Goal: Information Seeking & Learning: Check status

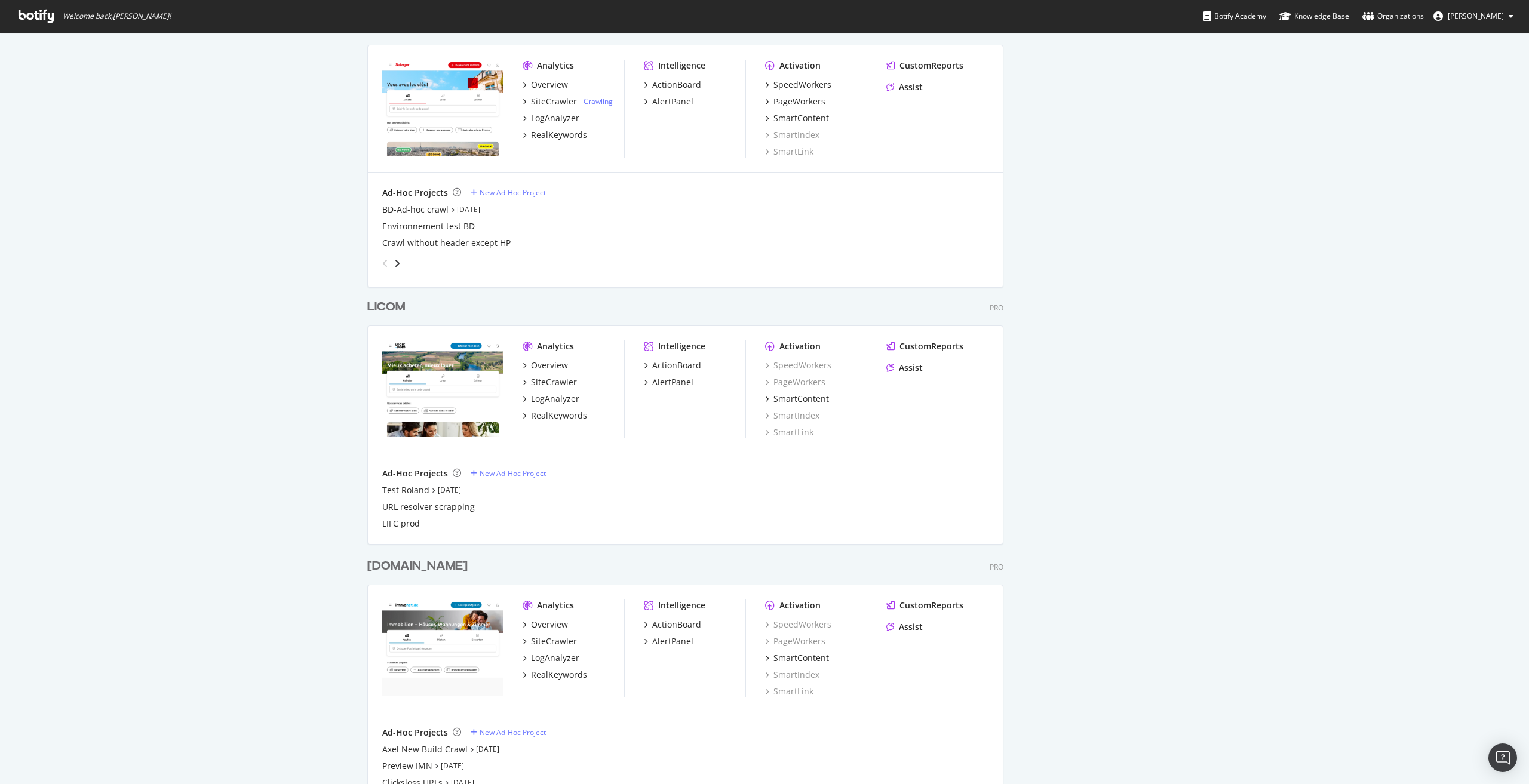
scroll to position [1254, 0]
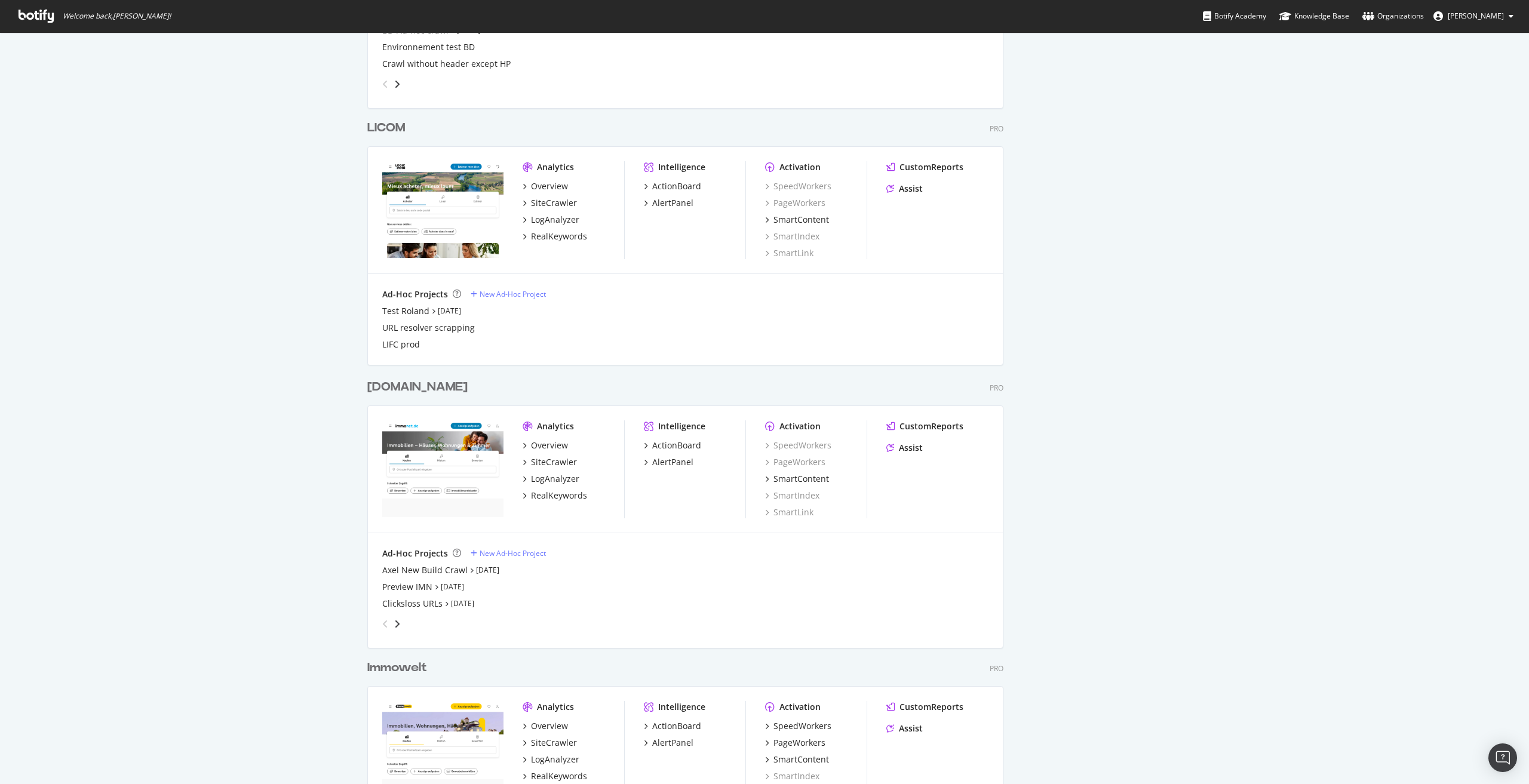
click at [407, 664] on div "Immowelt" at bounding box center [397, 667] width 60 height 17
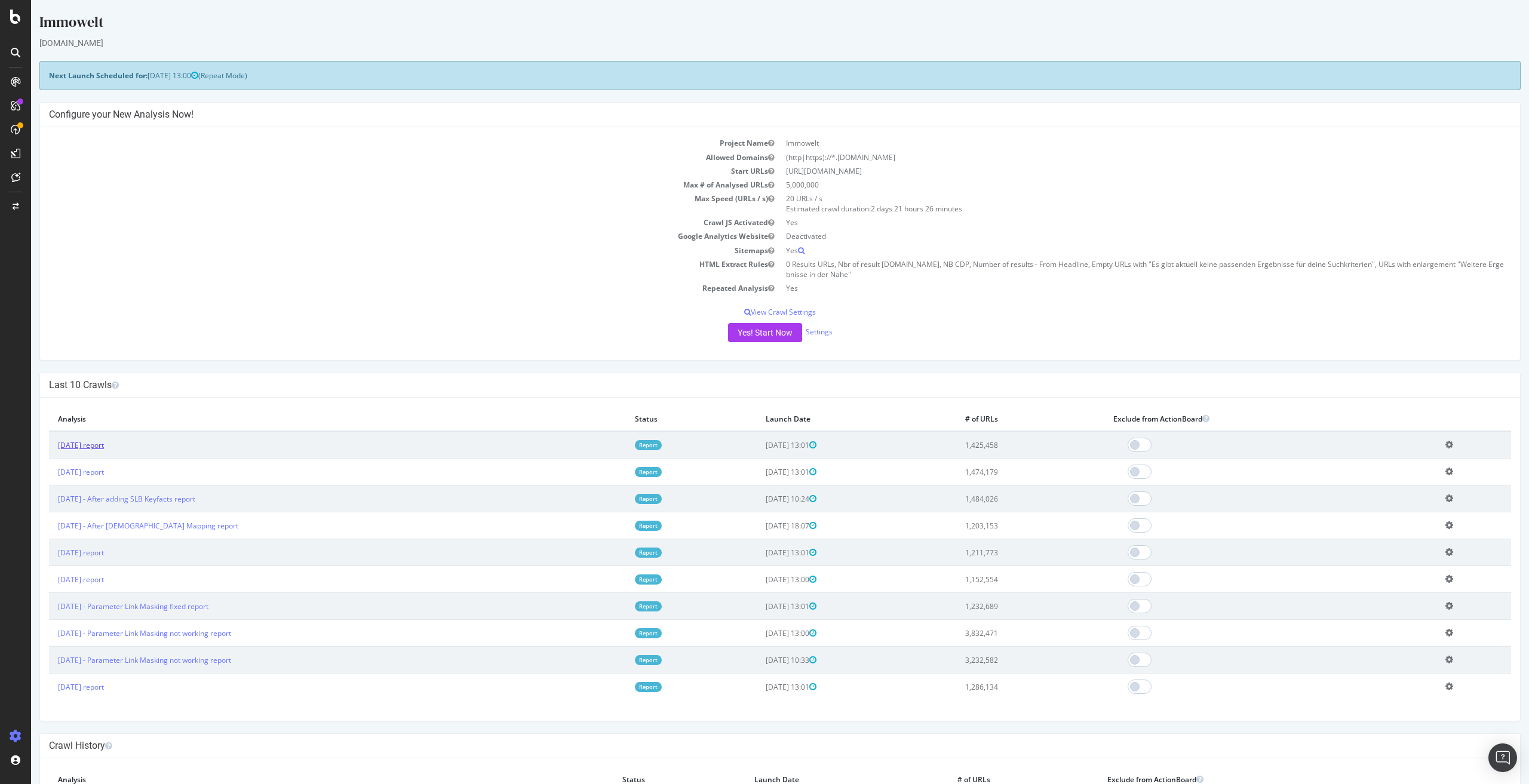
click at [104, 447] on link "2025 Aug. 15th report" at bounding box center [81, 445] width 46 height 10
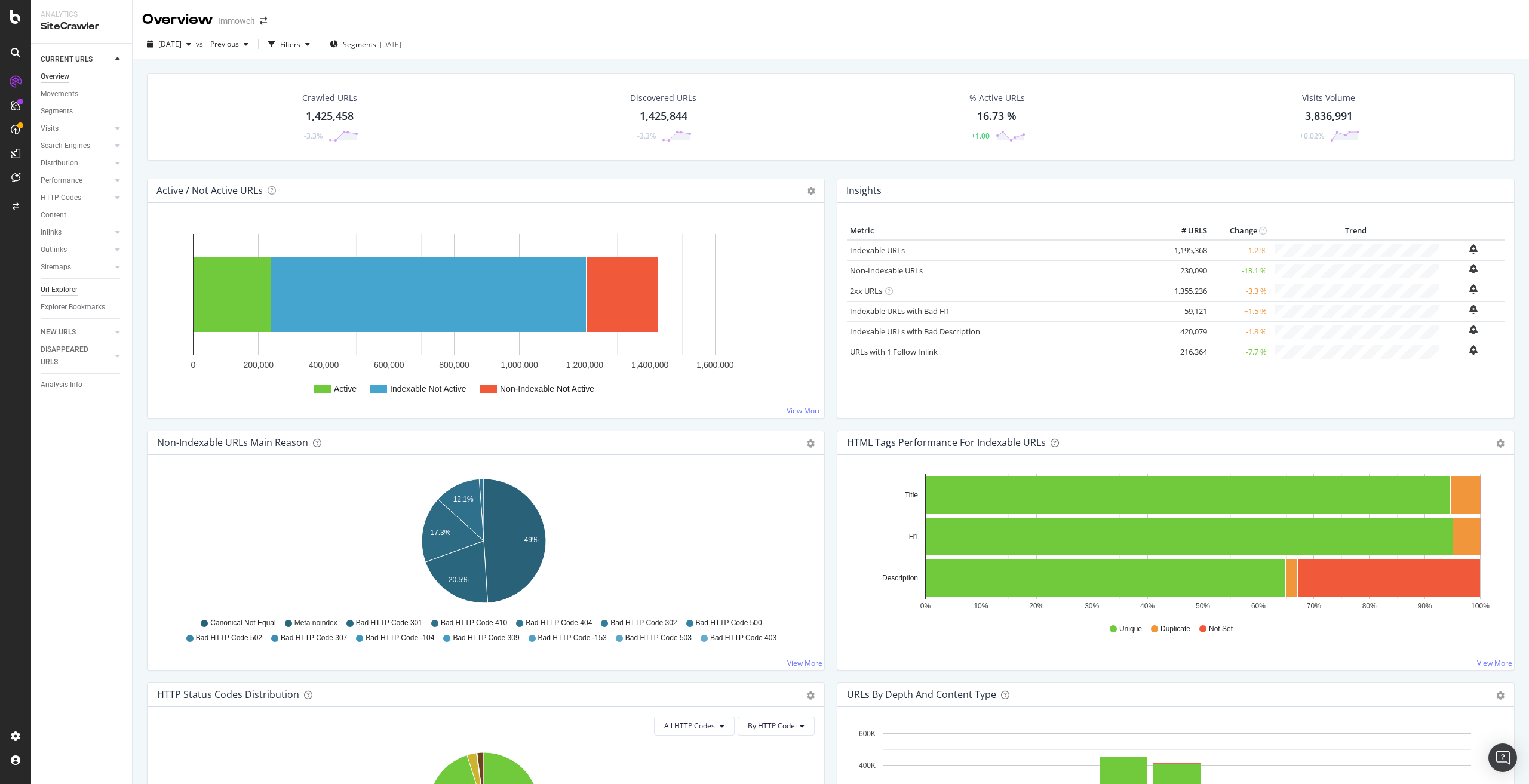
click at [62, 287] on div "Url Explorer" at bounding box center [59, 290] width 37 height 12
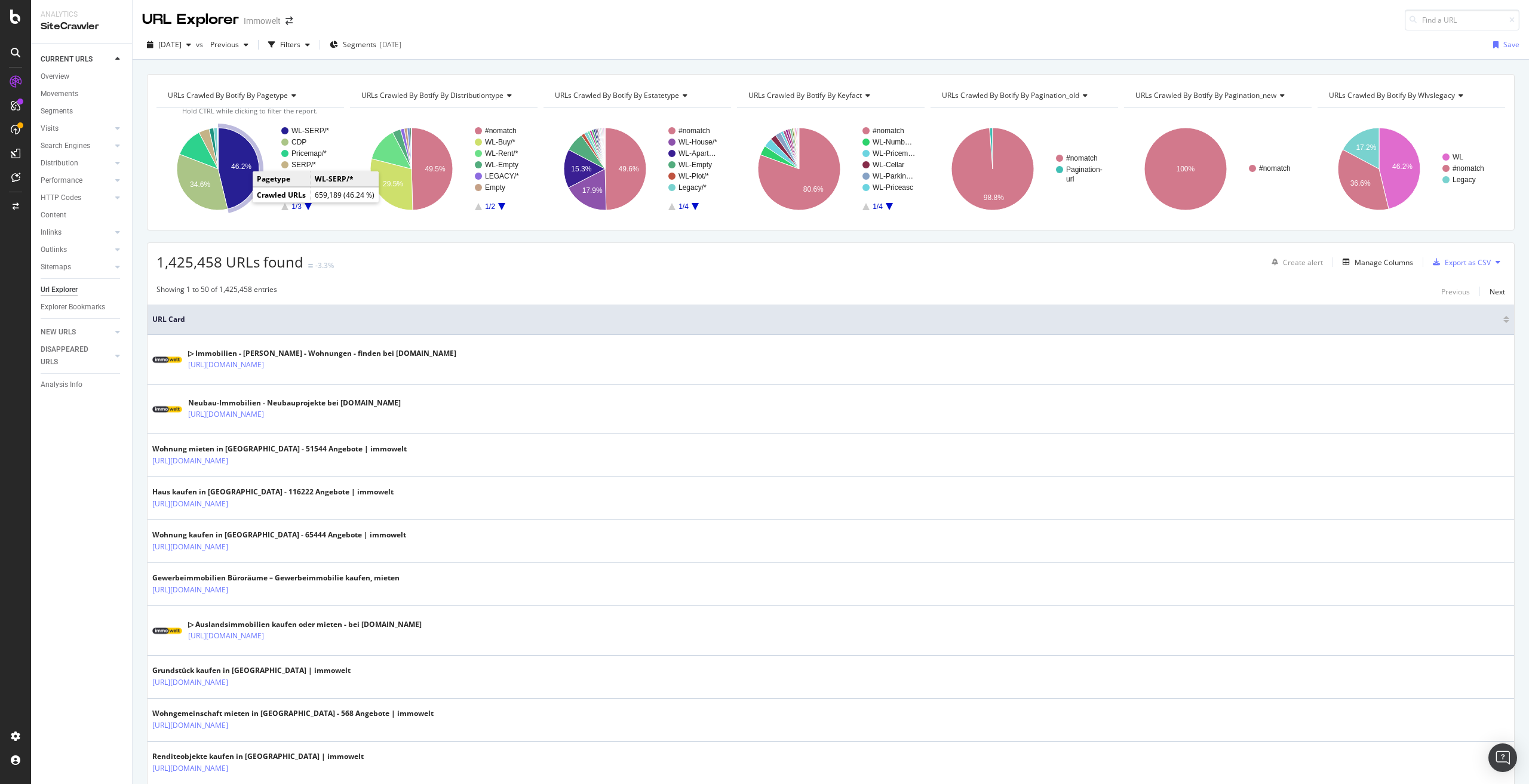
click at [239, 178] on icon "A chart." at bounding box center [239, 168] width 41 height 81
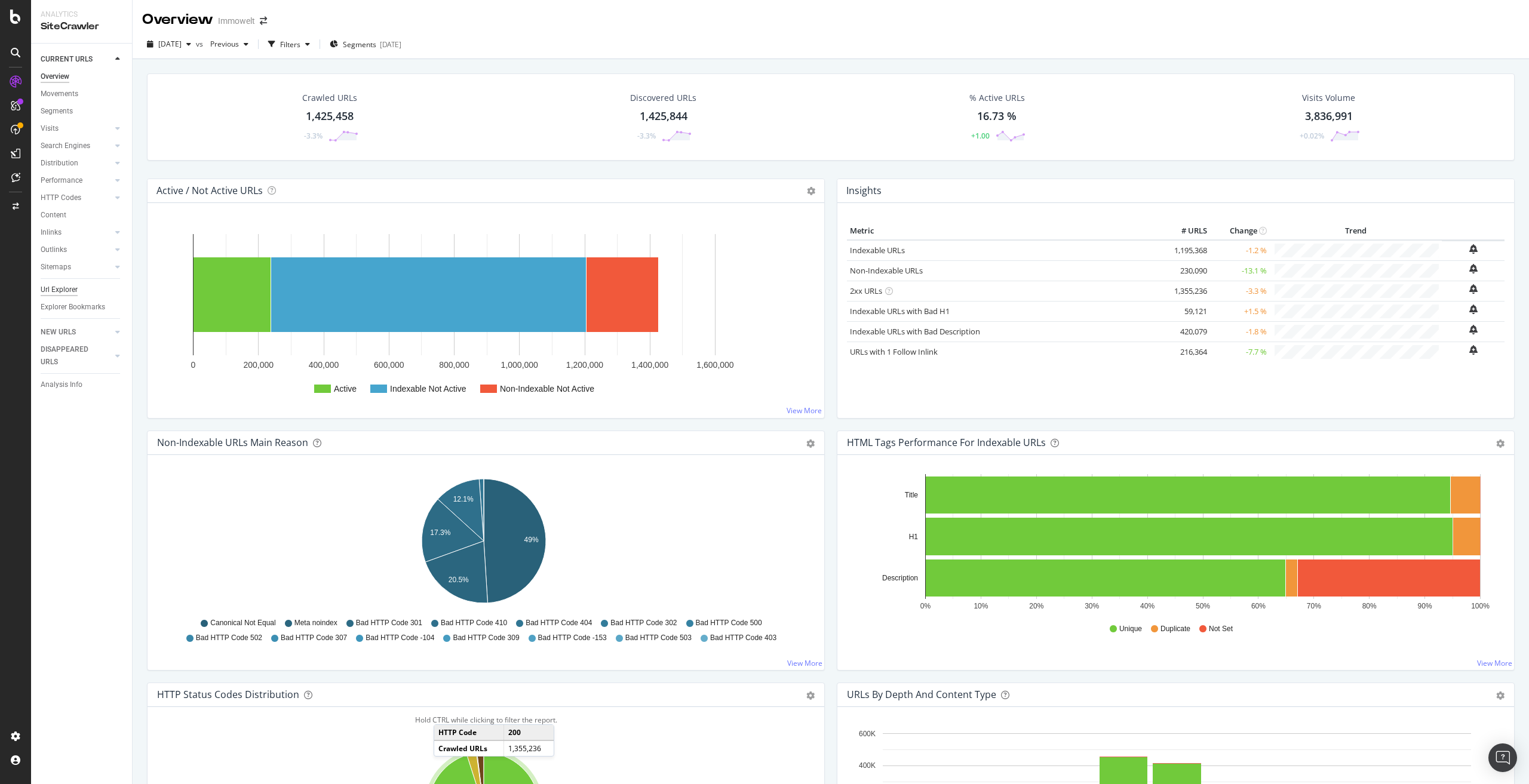
click at [68, 288] on div "Url Explorer" at bounding box center [59, 290] width 37 height 12
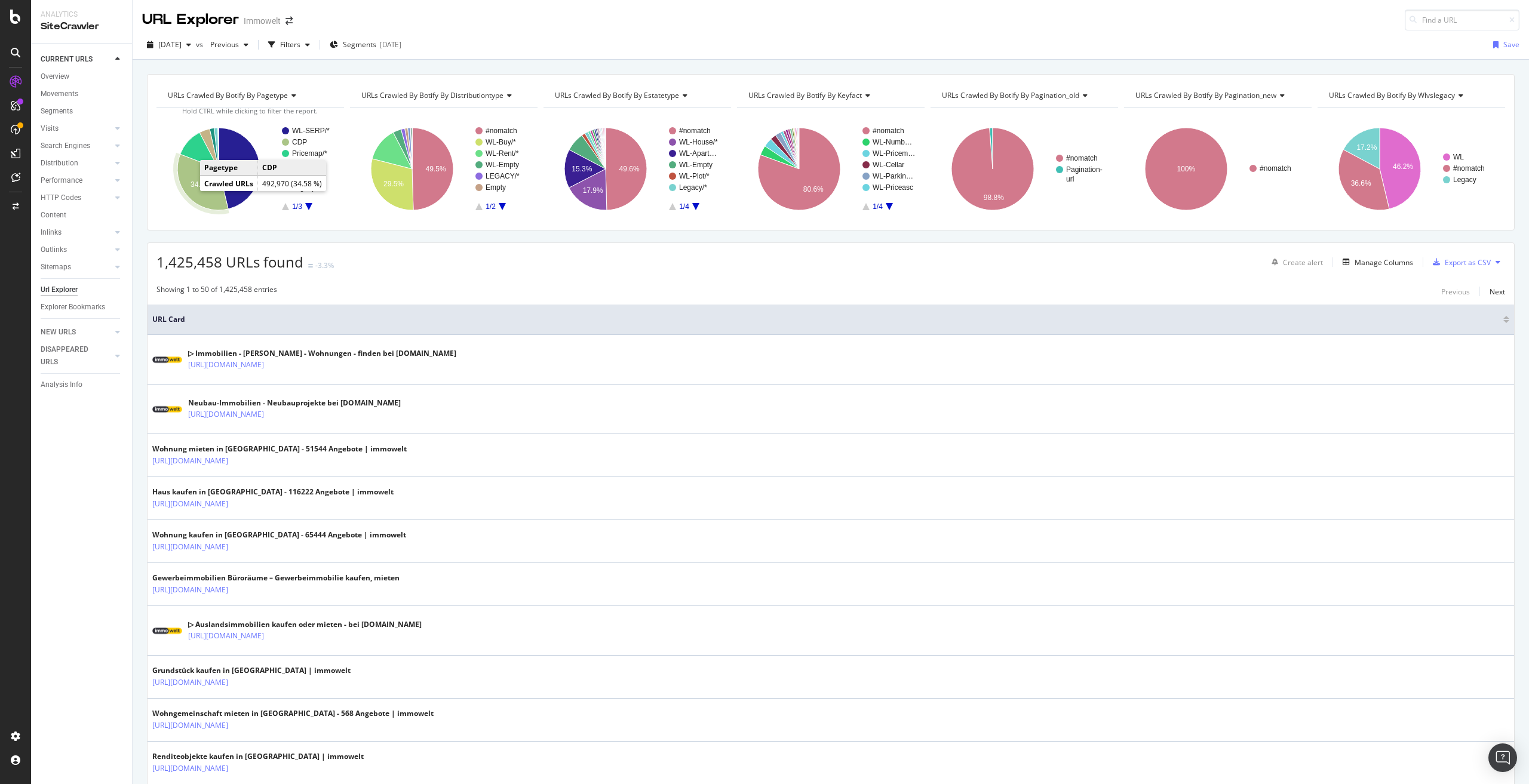
click at [198, 190] on icon "A chart." at bounding box center [203, 182] width 51 height 56
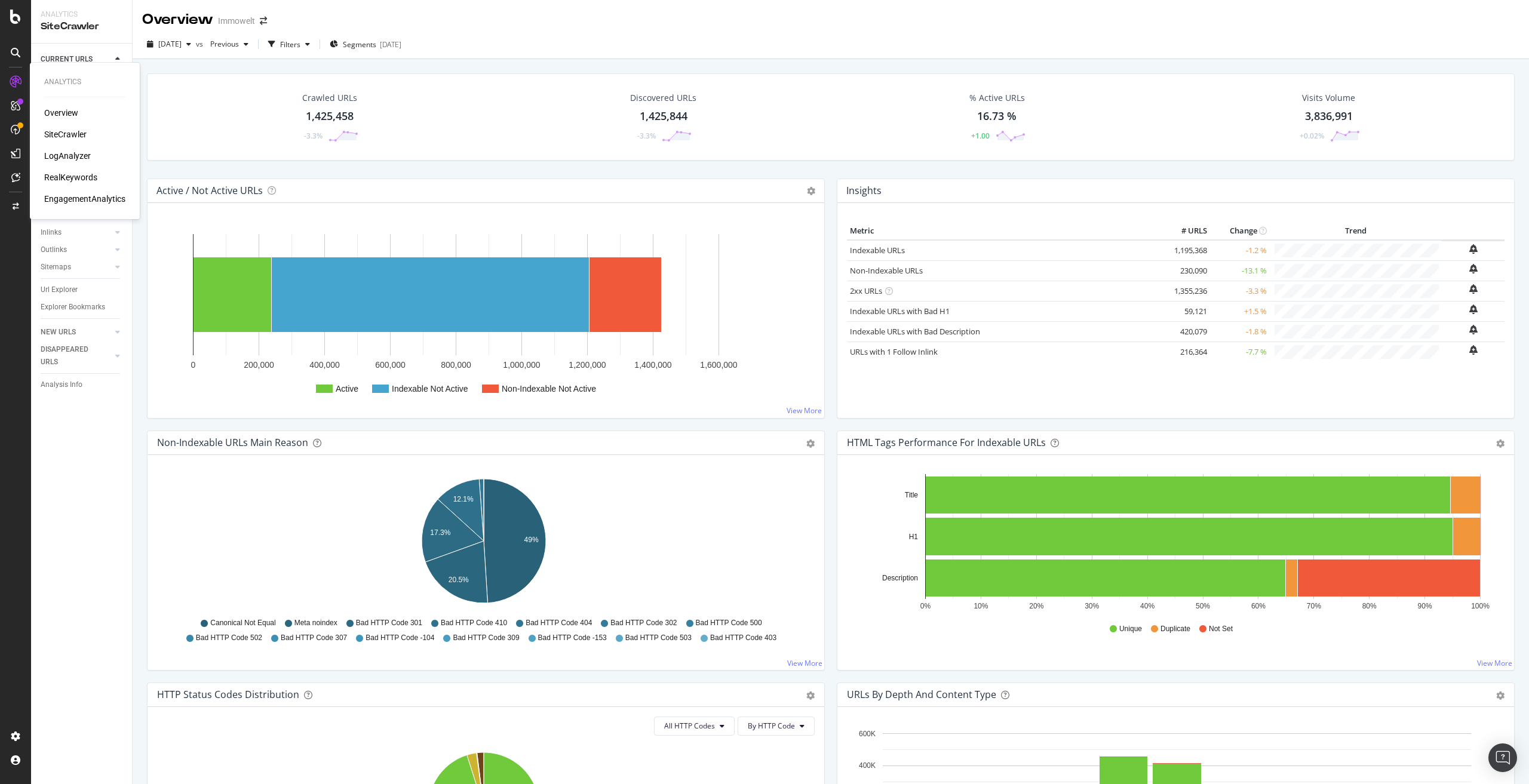
click at [66, 155] on div "LogAnalyzer" at bounding box center [67, 156] width 47 height 12
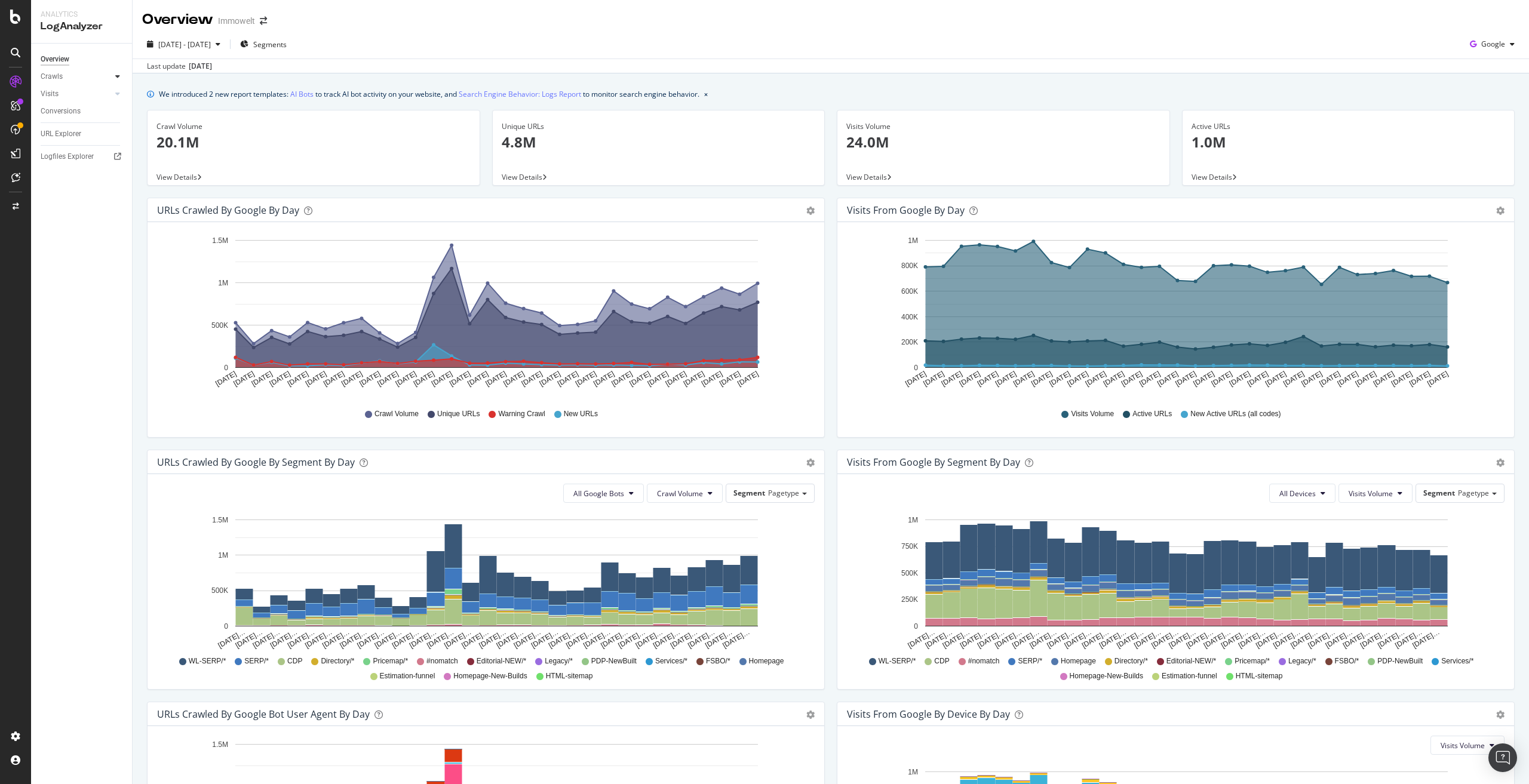
click at [120, 73] on div at bounding box center [117, 76] width 12 height 12
click at [74, 138] on div "HTTP Codes" at bounding box center [66, 141] width 40 height 12
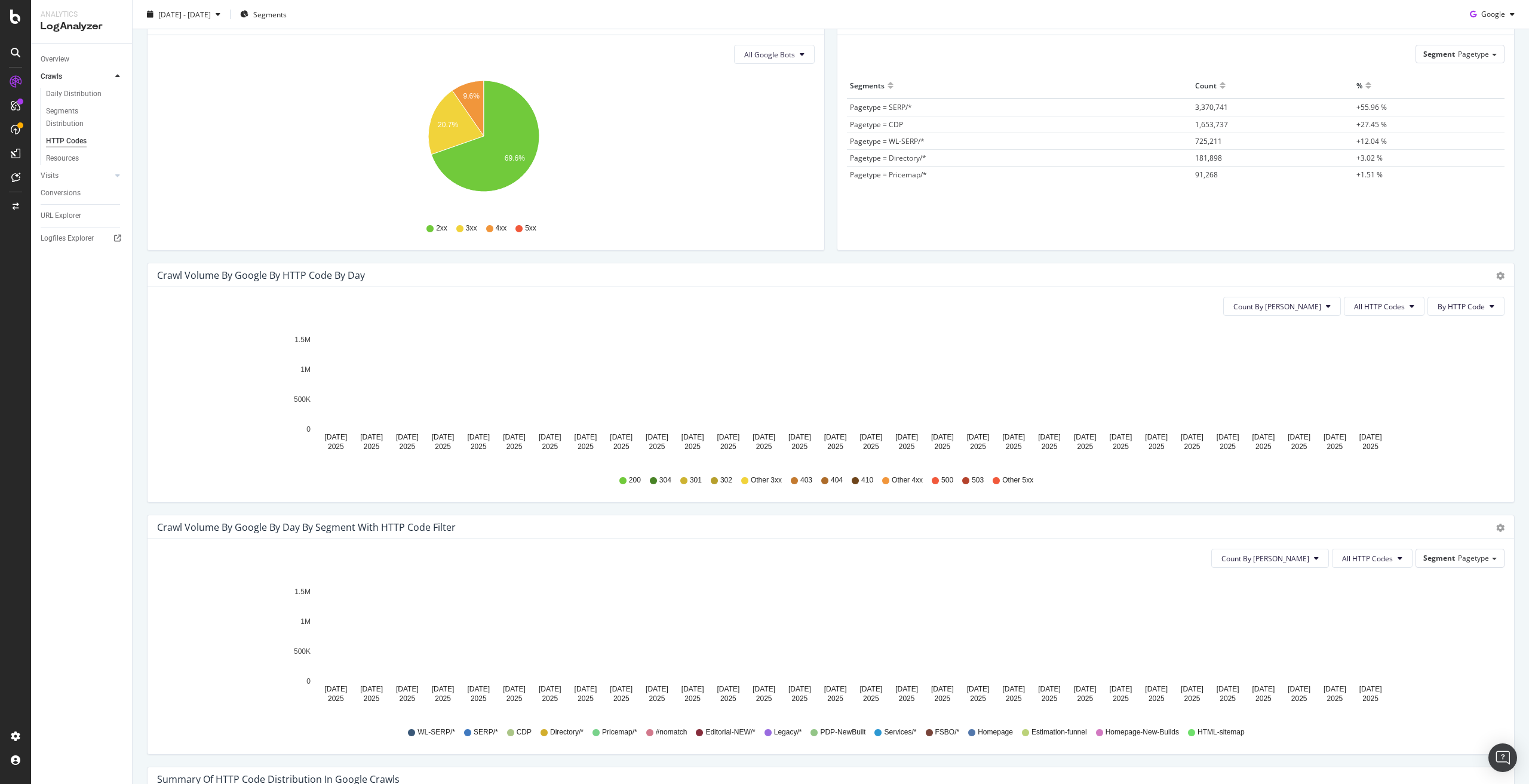
scroll to position [239, 0]
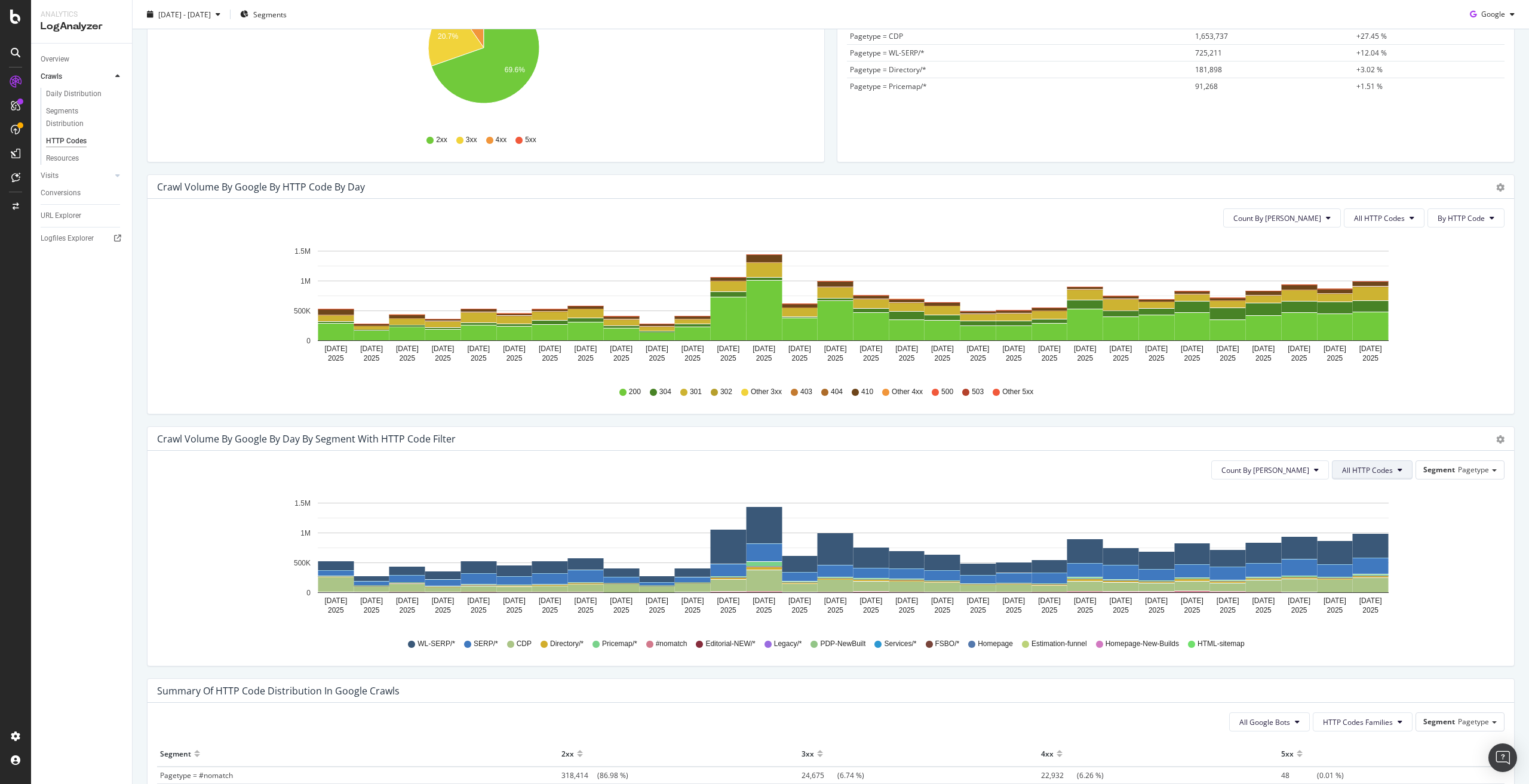
click at [1374, 469] on span "All HTTP Codes" at bounding box center [1367, 470] width 51 height 10
click at [1361, 546] on span "3xx family" at bounding box center [1365, 544] width 60 height 11
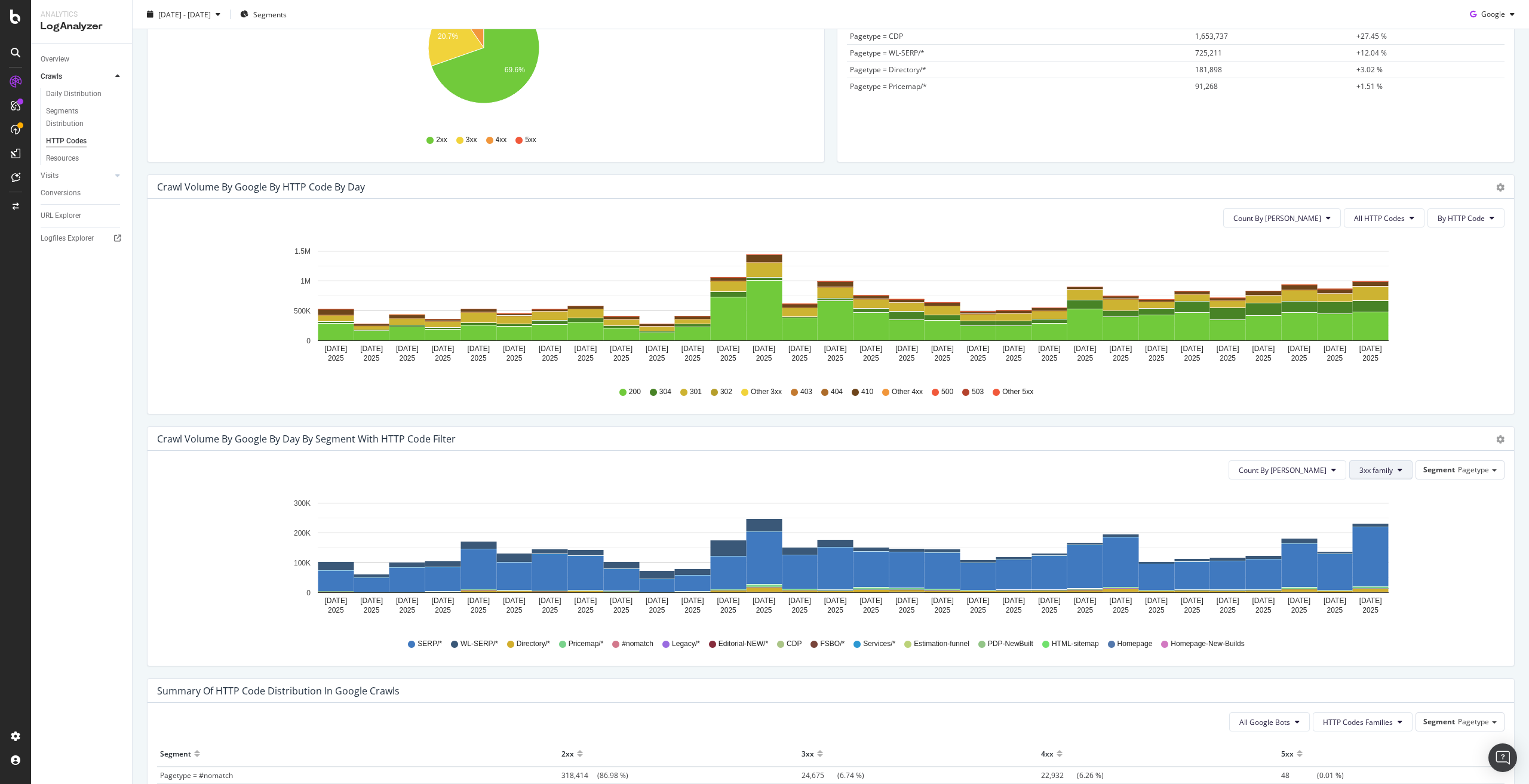
click at [1373, 465] on span "3xx family" at bounding box center [1376, 470] width 33 height 10
click at [1370, 559] on span "4xx family" at bounding box center [1381, 557] width 60 height 11
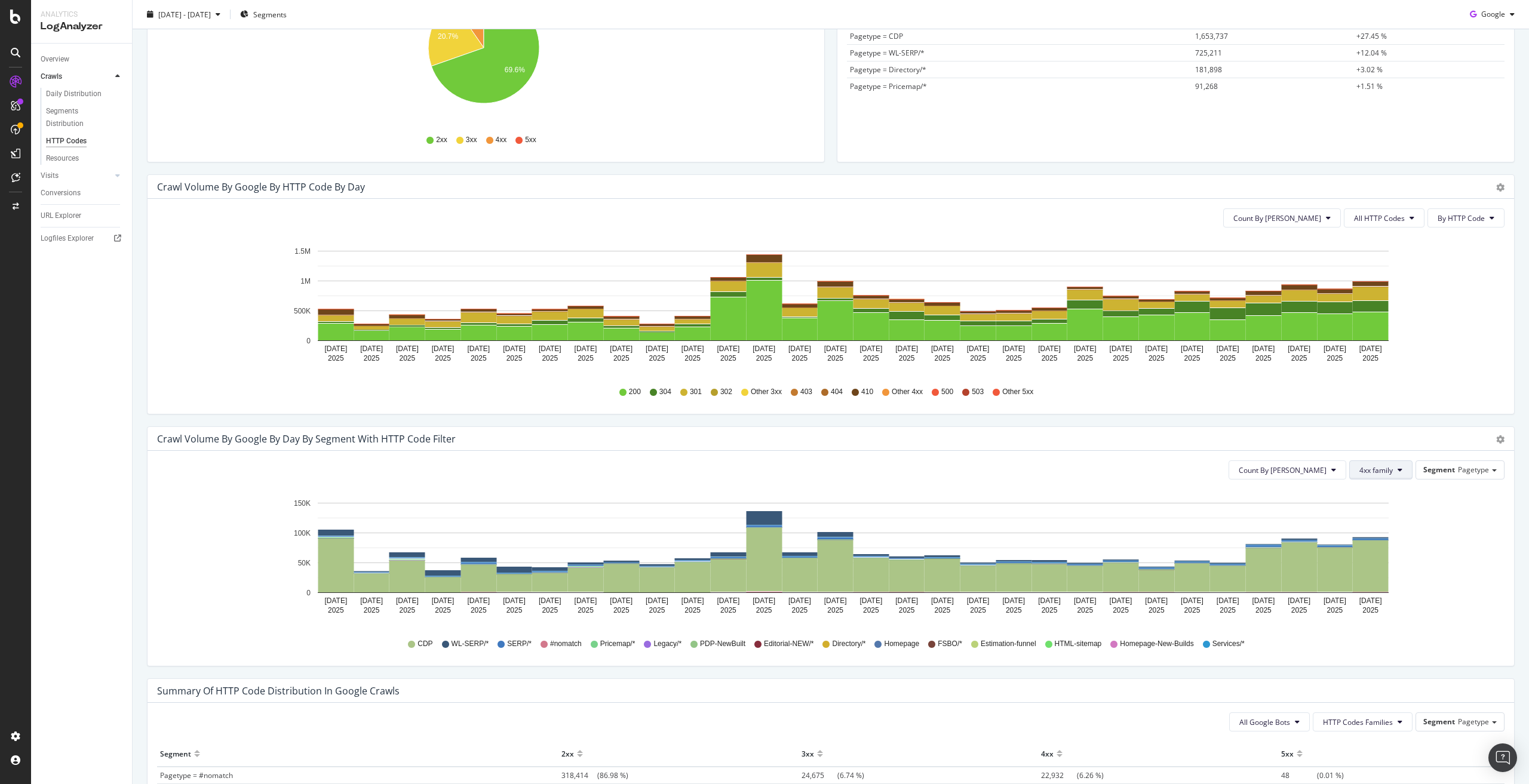
click at [1381, 474] on span "4xx family" at bounding box center [1376, 470] width 33 height 10
click at [1372, 549] on span "5xx family" at bounding box center [1381, 547] width 60 height 11
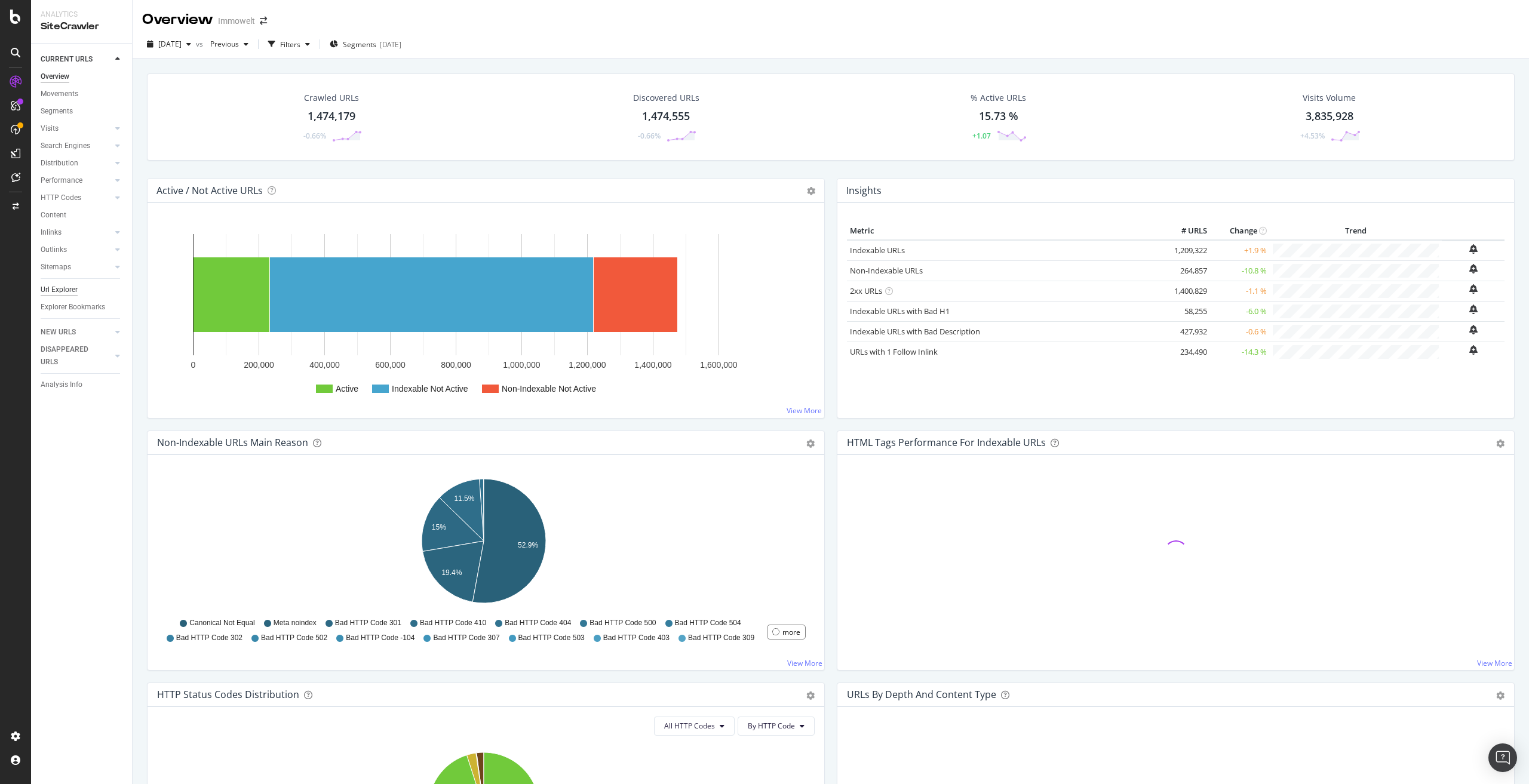
click at [66, 288] on div "Url Explorer" at bounding box center [59, 290] width 37 height 12
